Goal: Task Accomplishment & Management: Manage account settings

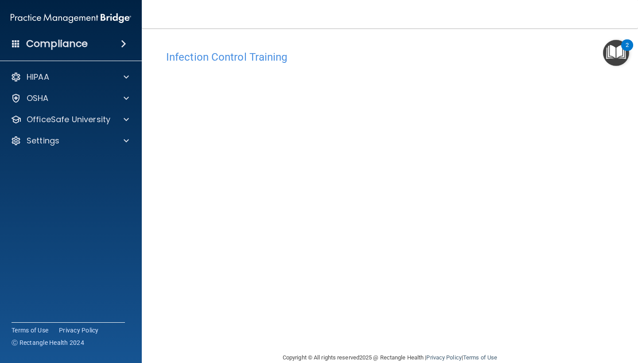
scroll to position [16, 0]
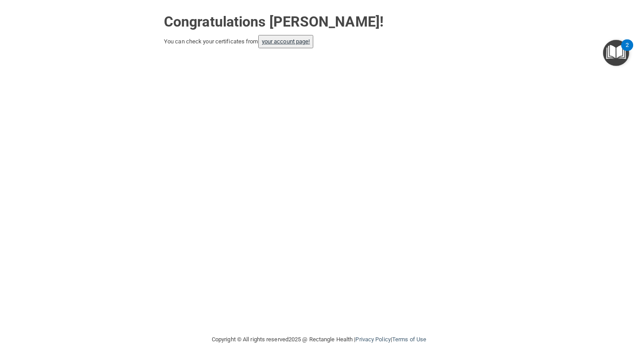
click at [300, 43] on link "your account page!" at bounding box center [286, 41] width 48 height 7
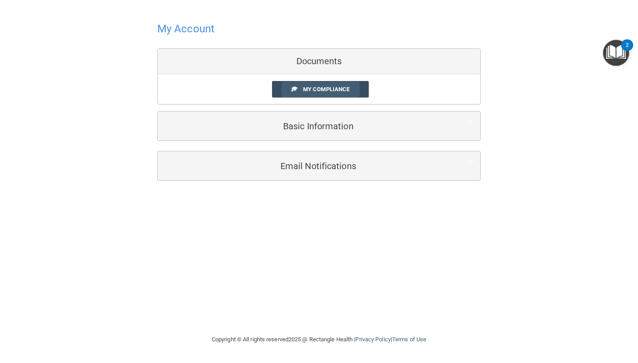
click at [315, 90] on span "My Compliance" at bounding box center [326, 89] width 47 height 7
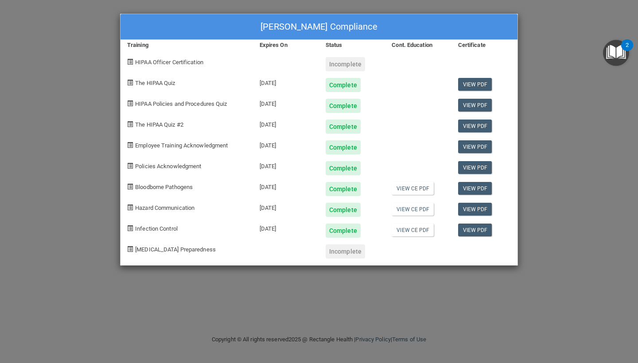
click at [103, 35] on div "[PERSON_NAME] Compliance Training Expires On Status Cont. Education Certificate…" at bounding box center [319, 181] width 638 height 363
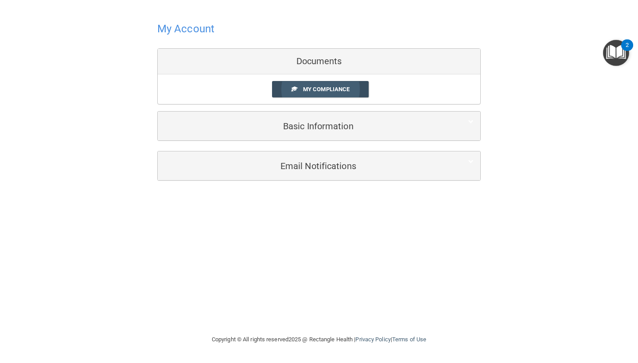
click at [313, 84] on link "My Compliance" at bounding box center [320, 89] width 97 height 16
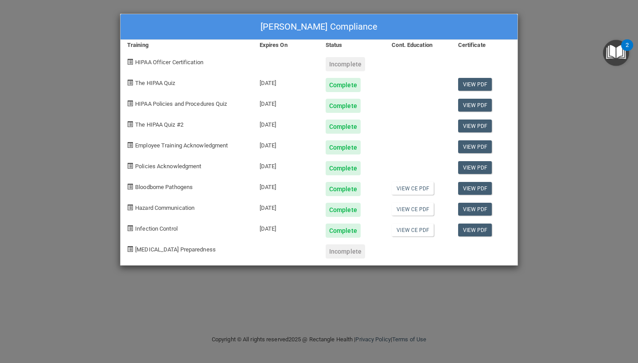
click at [47, 98] on div "[PERSON_NAME] Compliance Training Expires On Status Cont. Education Certificate…" at bounding box center [319, 181] width 638 height 363
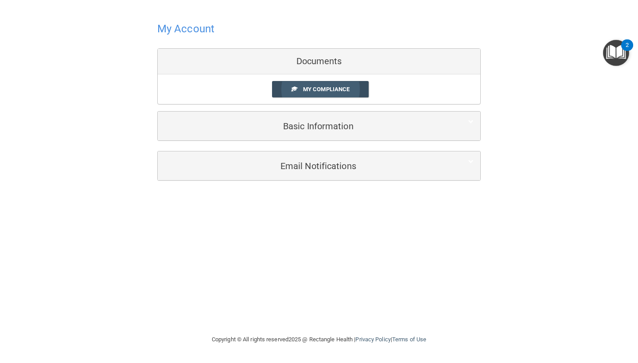
click at [326, 89] on span "My Compliance" at bounding box center [326, 89] width 47 height 7
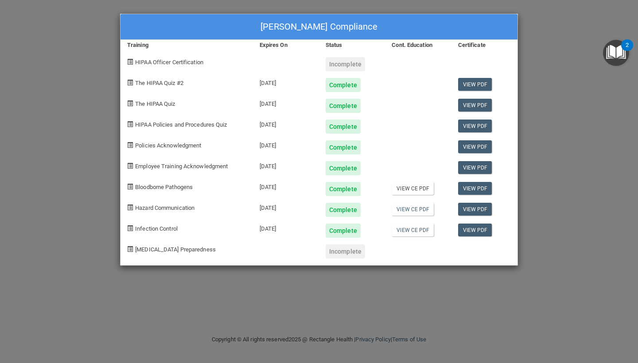
click at [422, 185] on link "View CE PDF" at bounding box center [413, 188] width 42 height 13
click at [417, 211] on link "View CE PDF" at bounding box center [413, 209] width 42 height 13
click at [411, 224] on link "View CE PDF" at bounding box center [413, 230] width 42 height 13
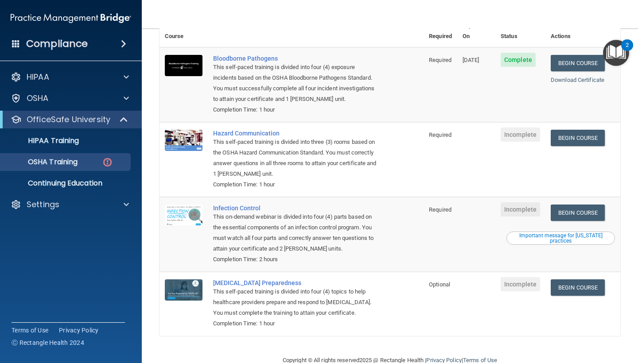
scroll to position [86, 0]
